Goal: Find specific page/section: Find specific page/section

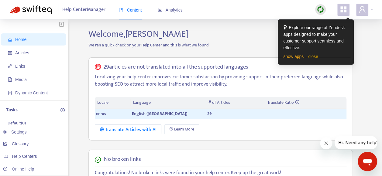
click at [311, 58] on link "close" at bounding box center [313, 56] width 10 height 5
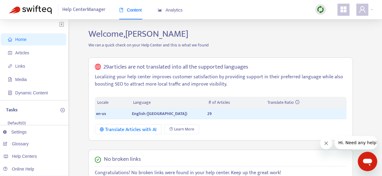
click at [343, 11] on icon "appstore" at bounding box center [343, 9] width 7 height 7
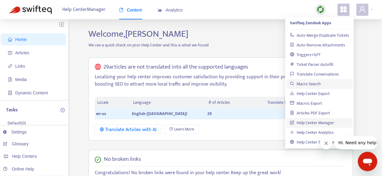
click at [321, 86] on link "Macro Search" at bounding box center [305, 84] width 31 height 7
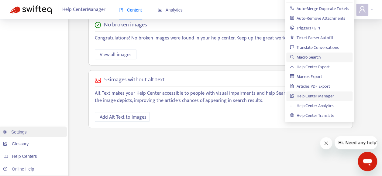
scroll to position [208, 0]
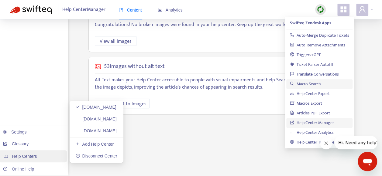
click at [43, 157] on div "Help Centers" at bounding box center [32, 157] width 69 height 12
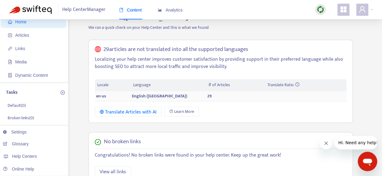
scroll to position [0, 0]
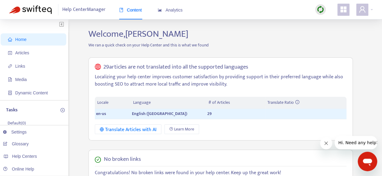
click at [344, 11] on icon "appstore" at bounding box center [344, 9] width 6 height 6
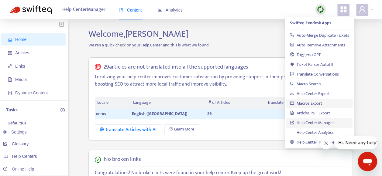
click at [308, 105] on link "Macros Export" at bounding box center [306, 103] width 32 height 7
